Goal: Find specific page/section: Find specific page/section

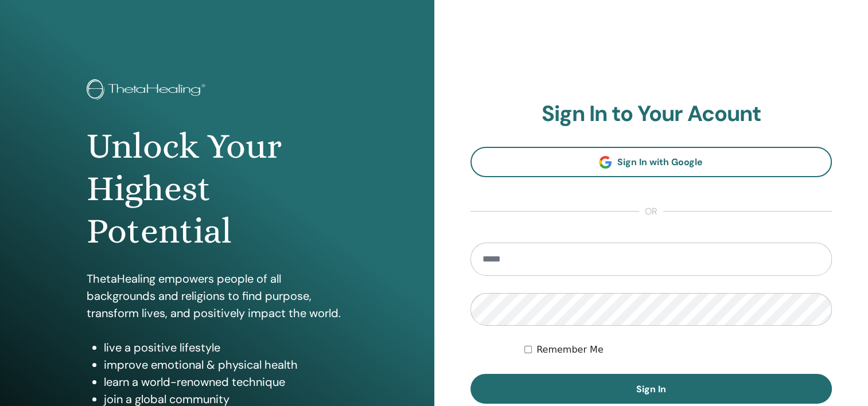
click at [486, 261] on input "email" at bounding box center [652, 259] width 362 height 33
type input "**********"
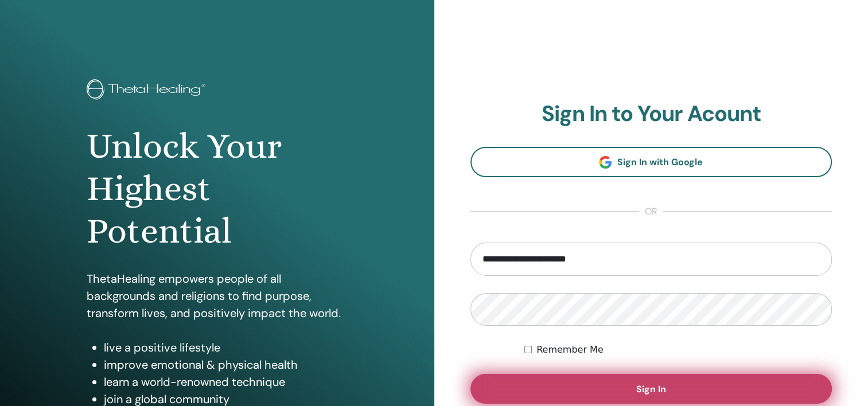
click at [646, 388] on span "Sign In" at bounding box center [651, 389] width 30 height 12
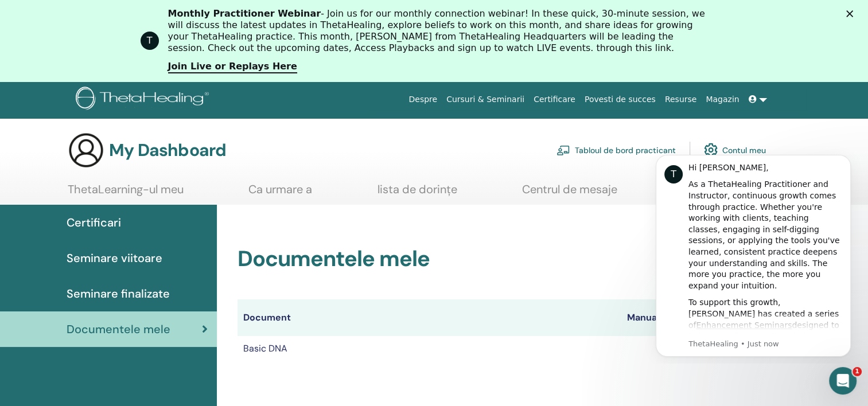
click at [482, 255] on h2 "Documentele mele" at bounding box center [512, 259] width 548 height 26
click at [481, 220] on div "Documentele mele Document Manuale Certificate Basic DNA Certificat" at bounding box center [512, 290] width 576 height 171
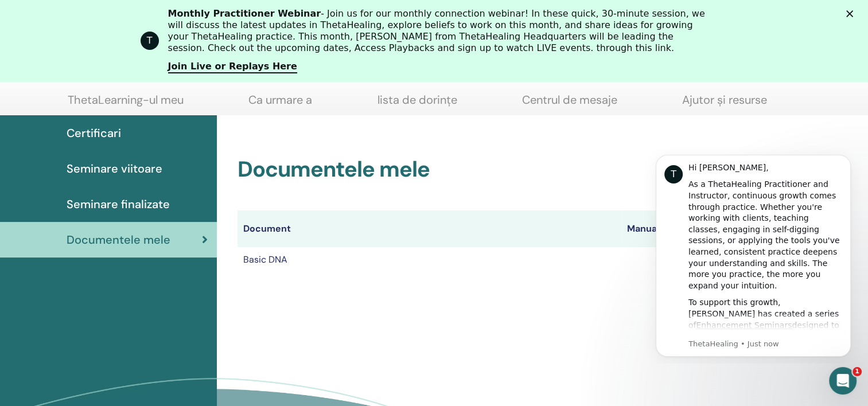
scroll to position [161, 0]
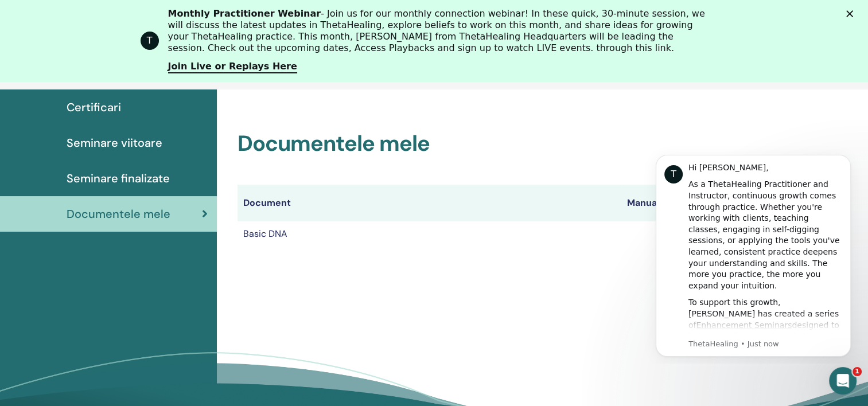
click at [252, 236] on td "Basic DNA" at bounding box center [429, 234] width 383 height 25
click at [380, 254] on div "Documentele mele Document Manuale Certificate Basic DNA Certificat" at bounding box center [512, 175] width 576 height 171
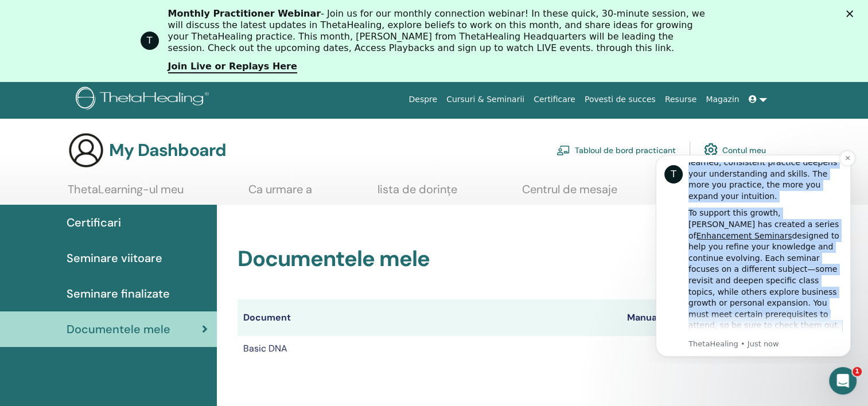
scroll to position [230, 0]
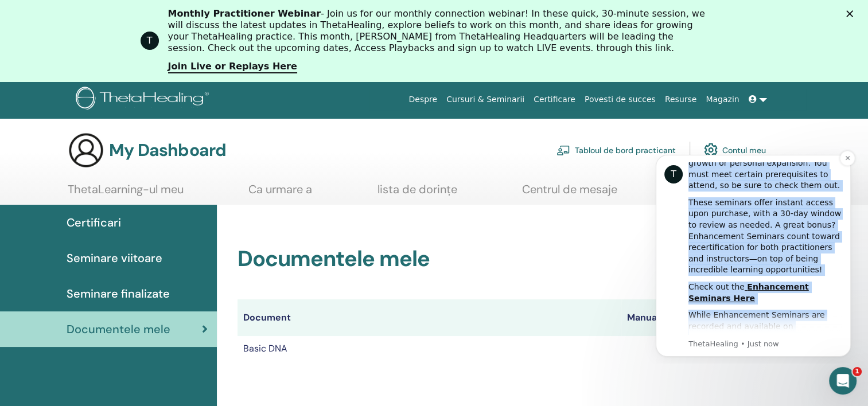
drag, startPoint x: 690, startPoint y: 180, endPoint x: 701, endPoint y: 303, distance: 123.3
click at [701, 303] on div "Hi AUREL, As a ThetaHealing Practitioner and Instructor, continuous growth come…" at bounding box center [766, 328] width 154 height 790
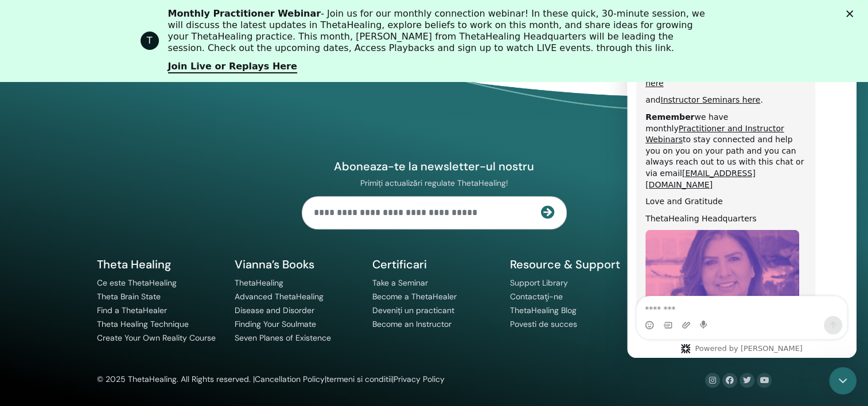
scroll to position [647, 0]
drag, startPoint x: 1334, startPoint y: 314, endPoint x: 788, endPoint y: 223, distance: 554.0
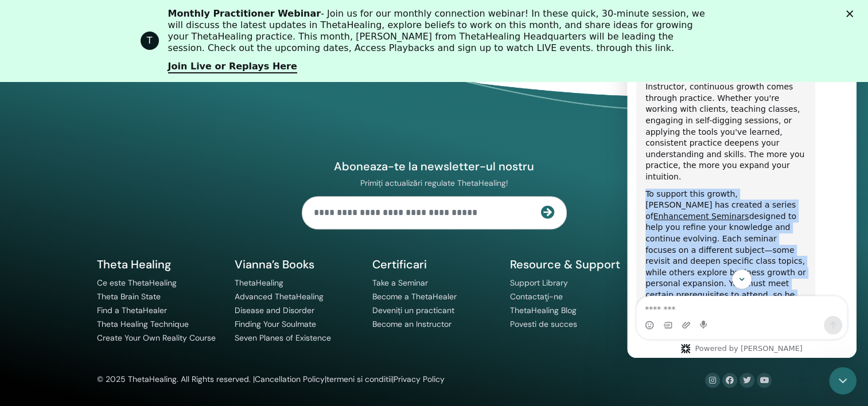
scroll to position [16, 0]
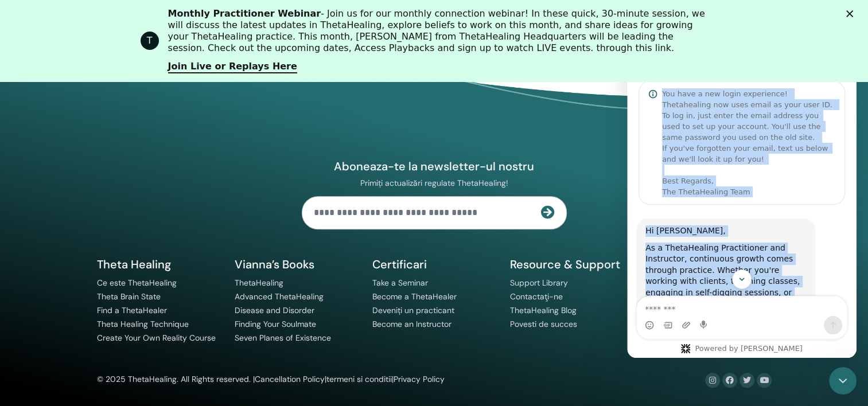
drag, startPoint x: 747, startPoint y: 267, endPoint x: 643, endPoint y: 87, distance: 208.8
drag, startPoint x: 643, startPoint y: 87, endPoint x: 726, endPoint y: 107, distance: 85.6
copy div "You have a new login experience! Thetahealing now uses email as your user ID. T…"
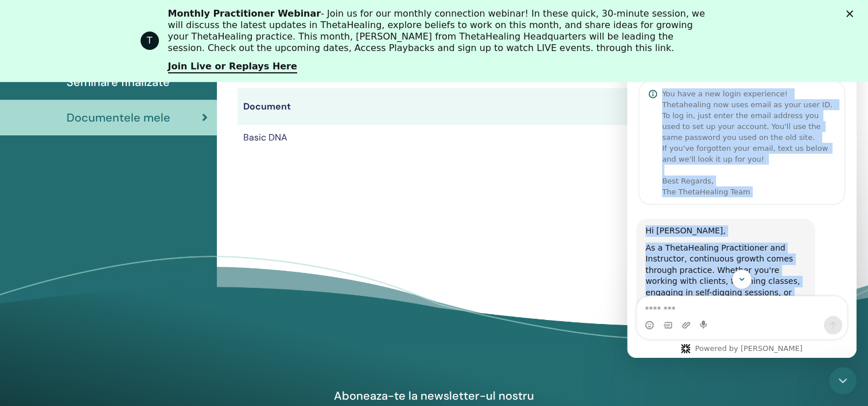
scroll to position [0, 0]
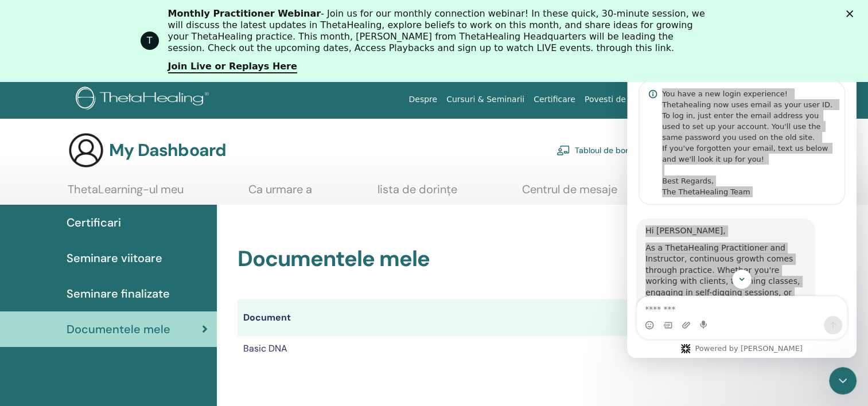
click at [542, 255] on h2 "Documentele mele" at bounding box center [512, 259] width 548 height 26
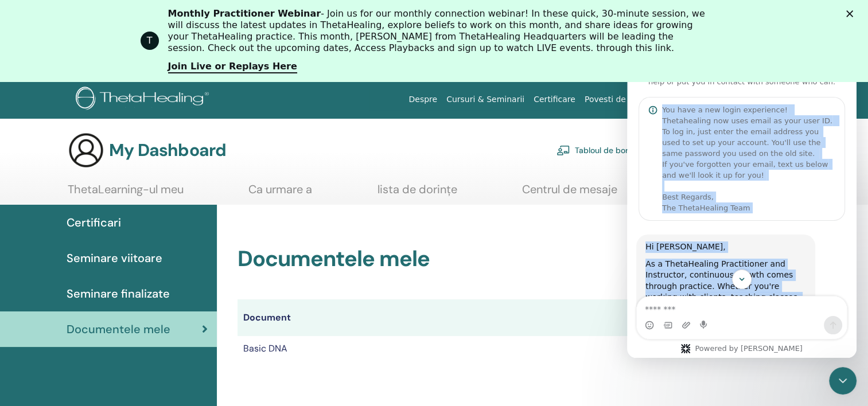
drag, startPoint x: 853, startPoint y: 110, endPoint x: 1478, endPoint y: 91, distance: 625.3
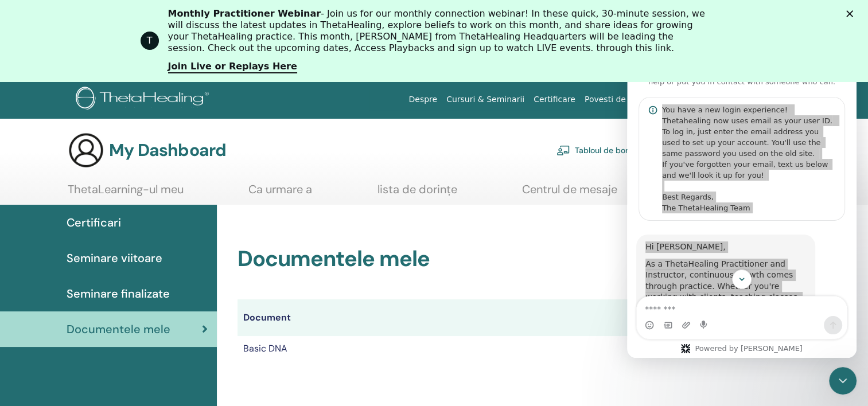
click at [147, 327] on span "Documentele mele" at bounding box center [119, 329] width 104 height 17
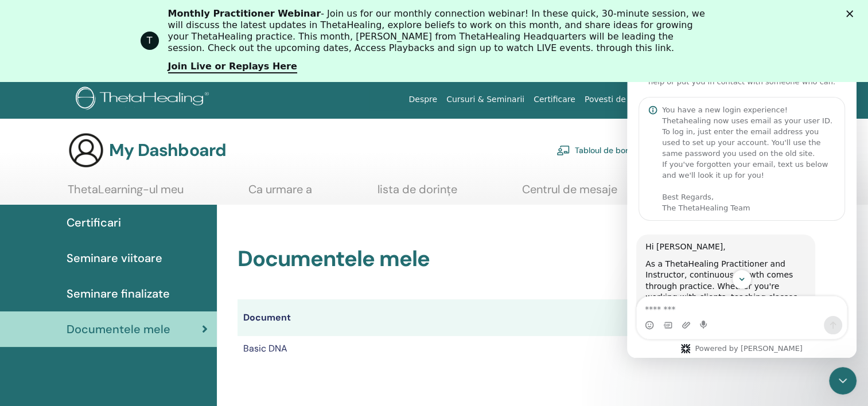
click at [853, 14] on icon "Close" at bounding box center [849, 13] width 7 height 7
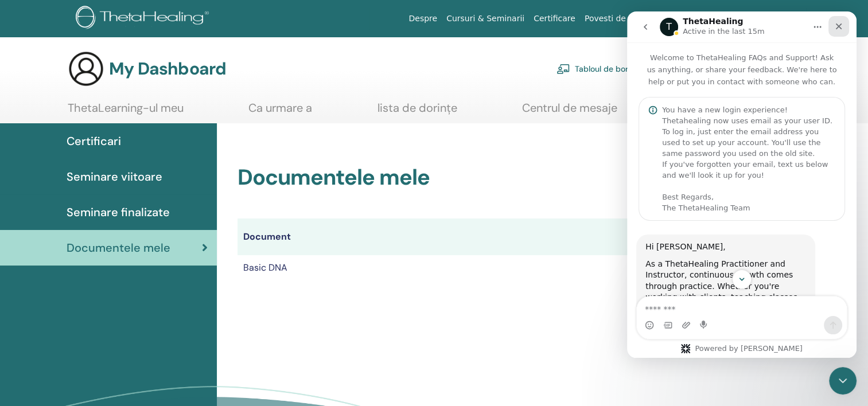
click at [837, 28] on icon "Close" at bounding box center [839, 27] width 6 height 6
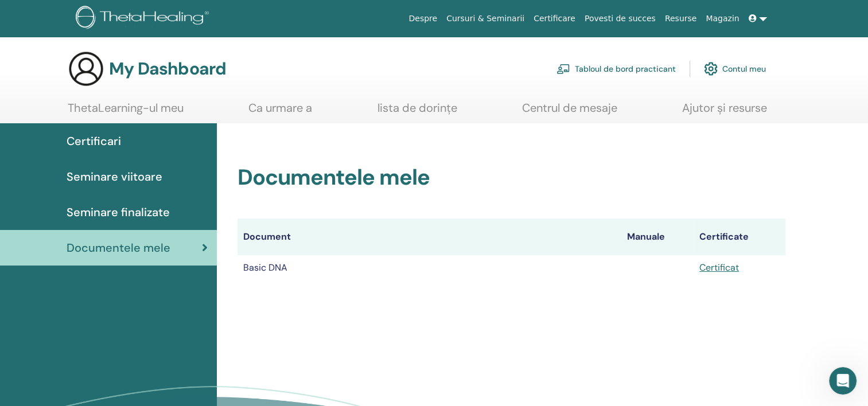
scroll to position [647, 0]
click at [730, 266] on link "Certificat" at bounding box center [720, 268] width 40 height 12
click at [121, 209] on span "Seminare finalizate" at bounding box center [118, 212] width 103 height 17
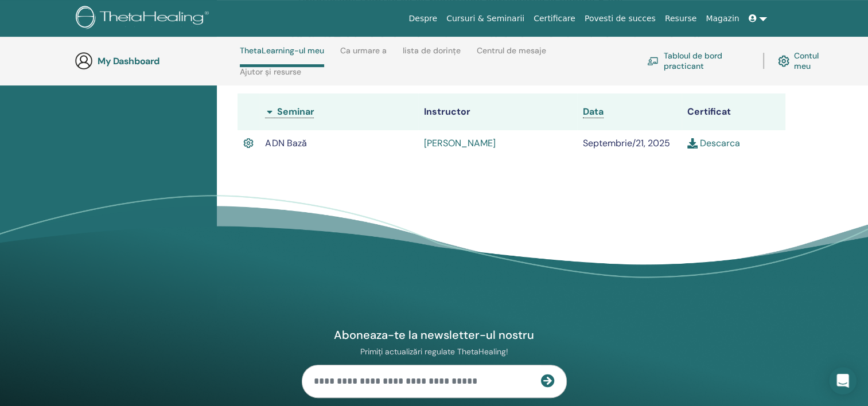
scroll to position [335, 0]
click at [696, 142] on img at bounding box center [693, 143] width 10 height 10
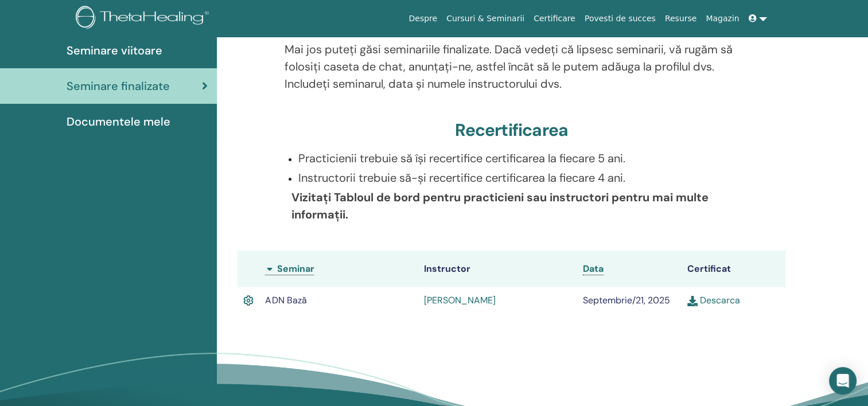
scroll to position [0, 0]
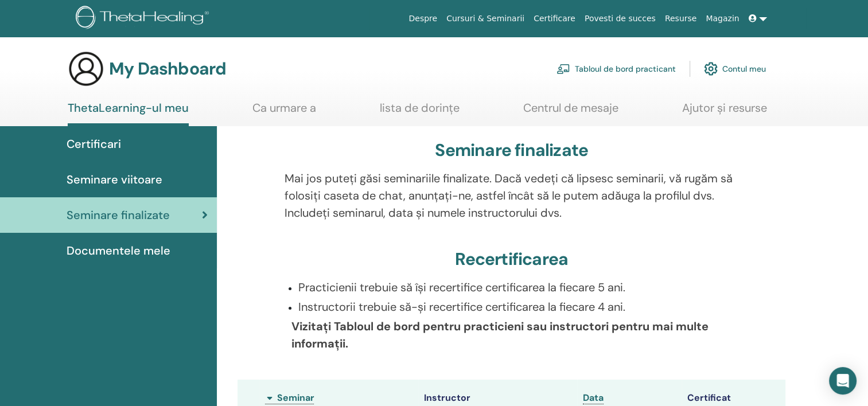
click at [117, 175] on span "Seminare viitoare" at bounding box center [115, 179] width 96 height 17
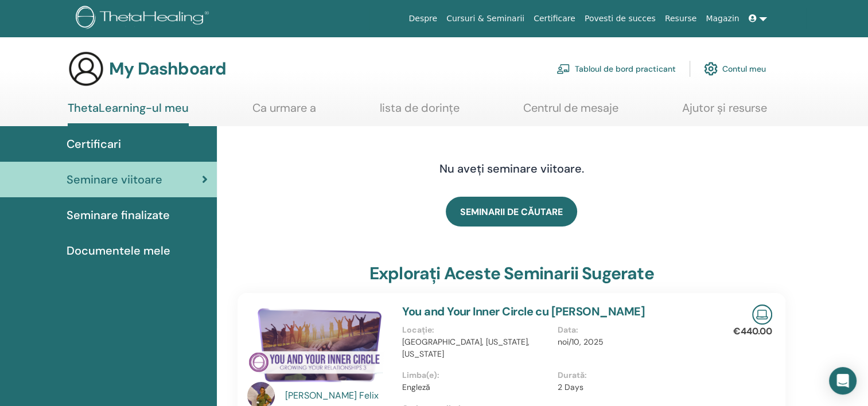
click at [87, 142] on span "Certificari" at bounding box center [94, 143] width 55 height 17
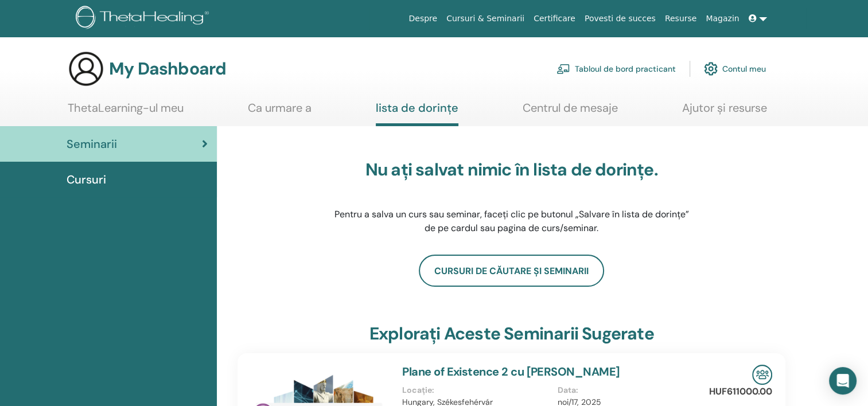
scroll to position [57, 0]
